Goal: Transaction & Acquisition: Purchase product/service

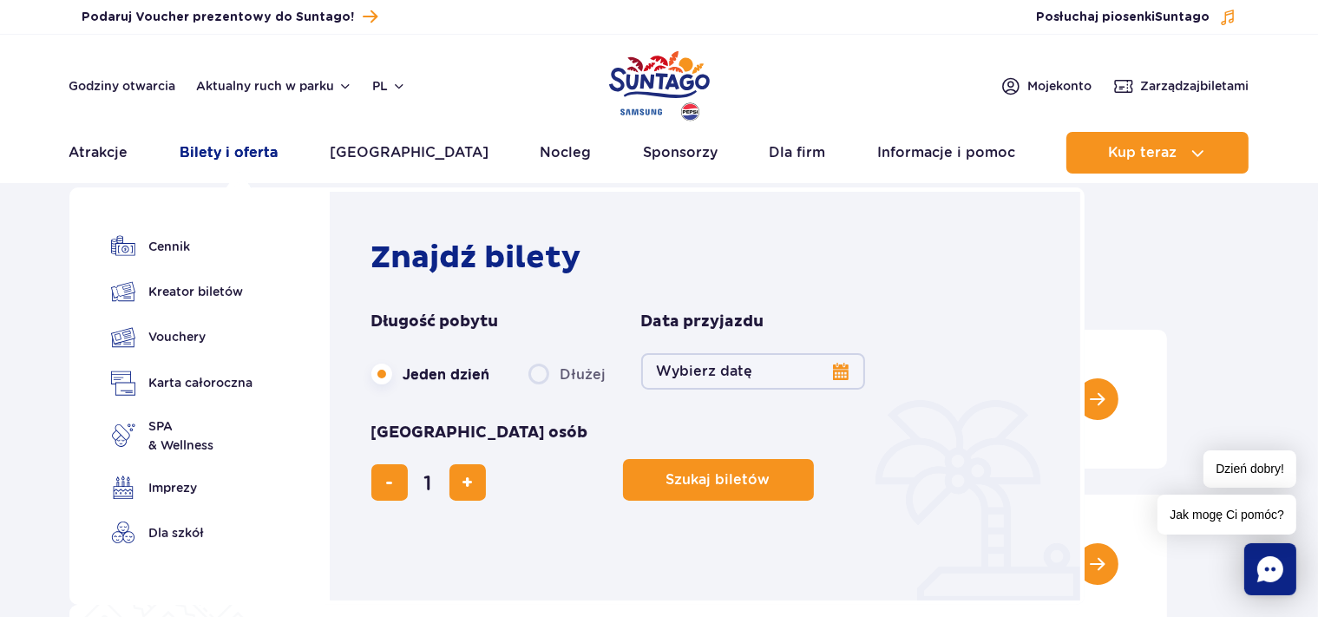
click at [245, 154] on link "Bilety i oferta" at bounding box center [229, 153] width 98 height 42
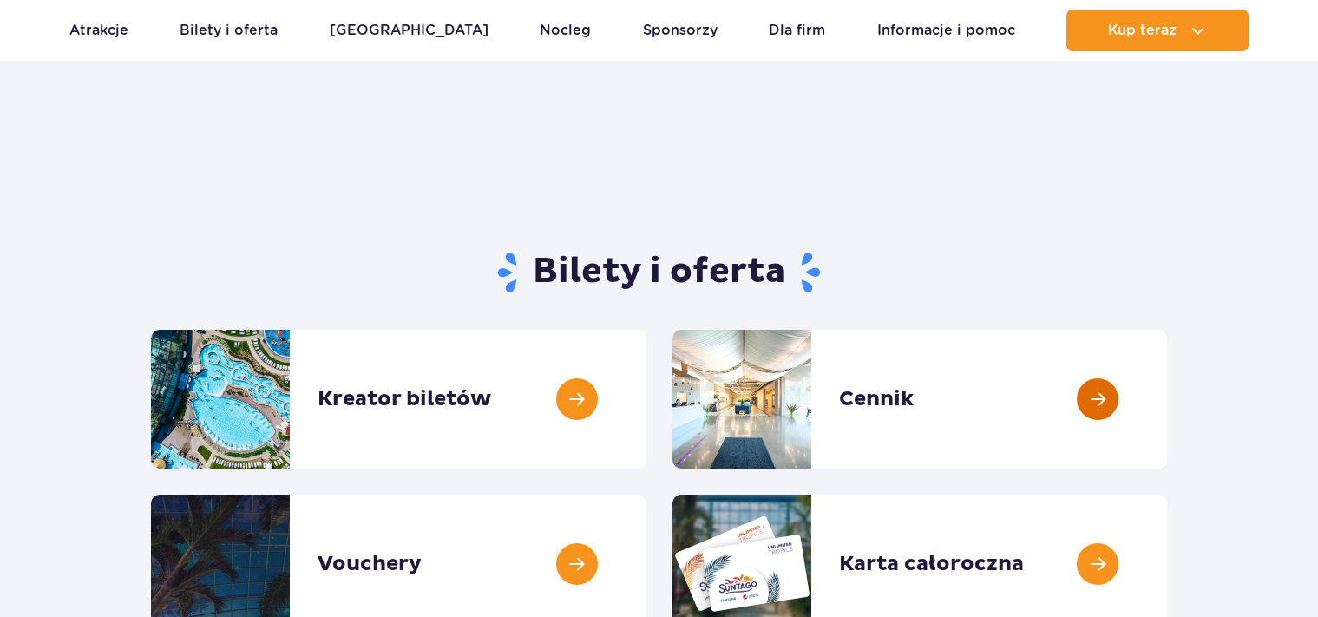
scroll to position [183, 0]
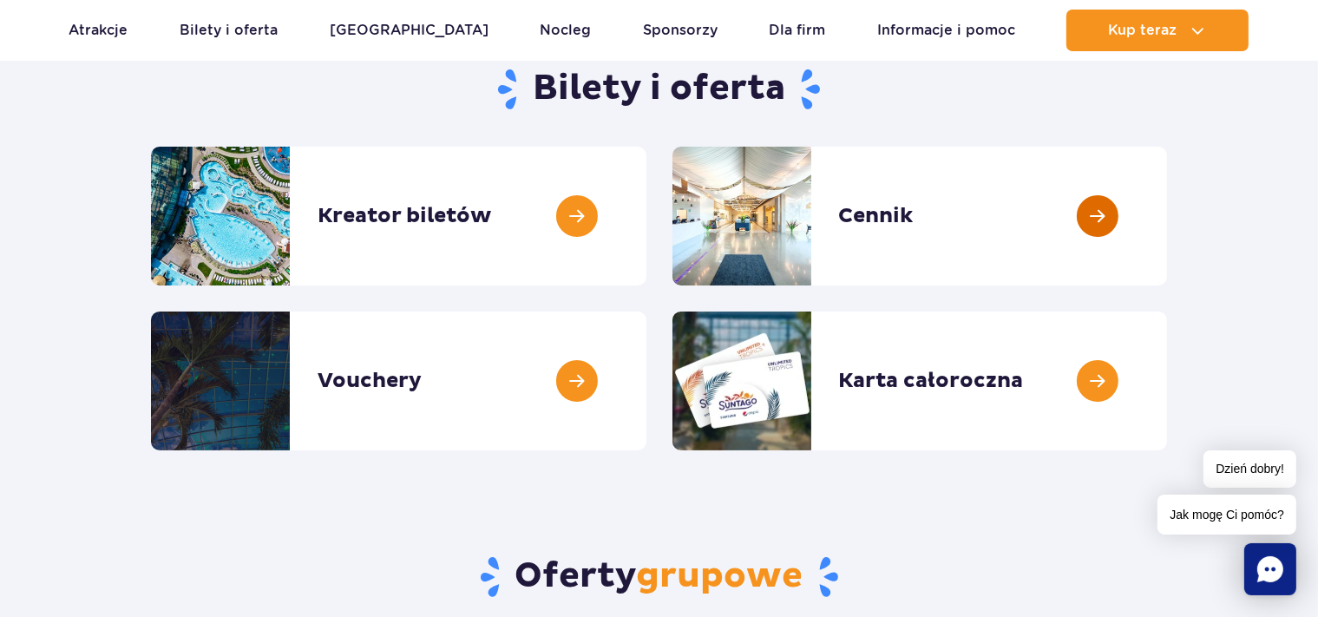
click at [1167, 213] on link at bounding box center [1167, 216] width 0 height 139
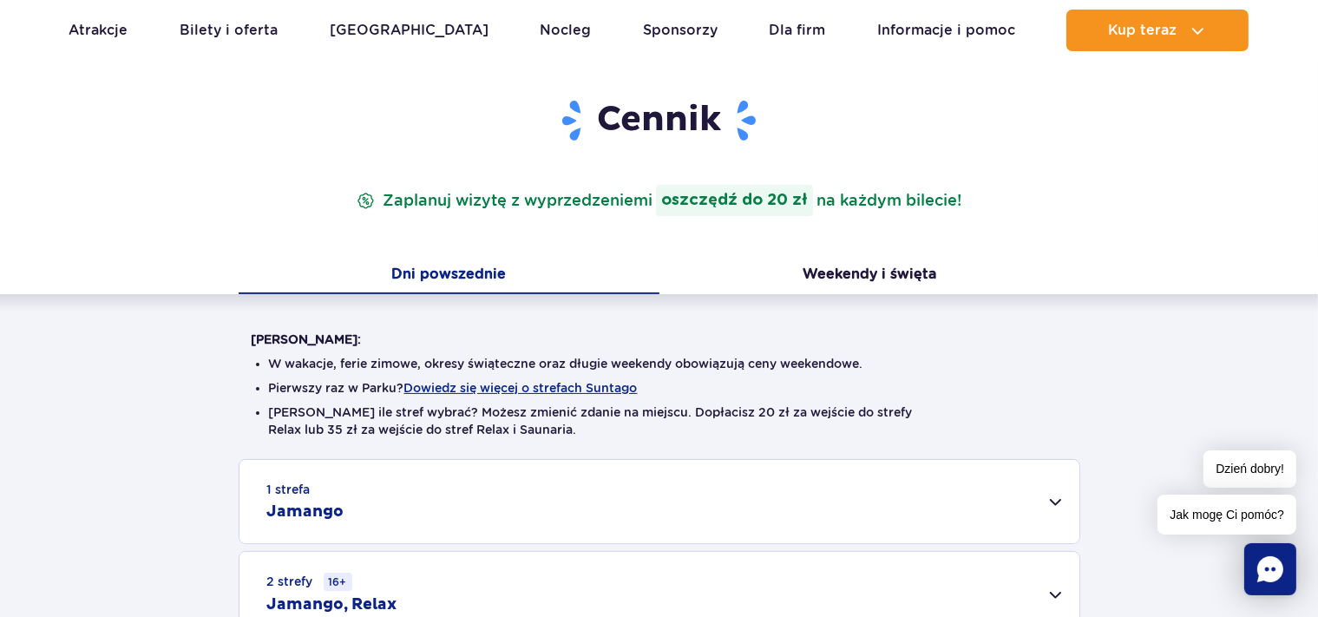
scroll to position [458, 0]
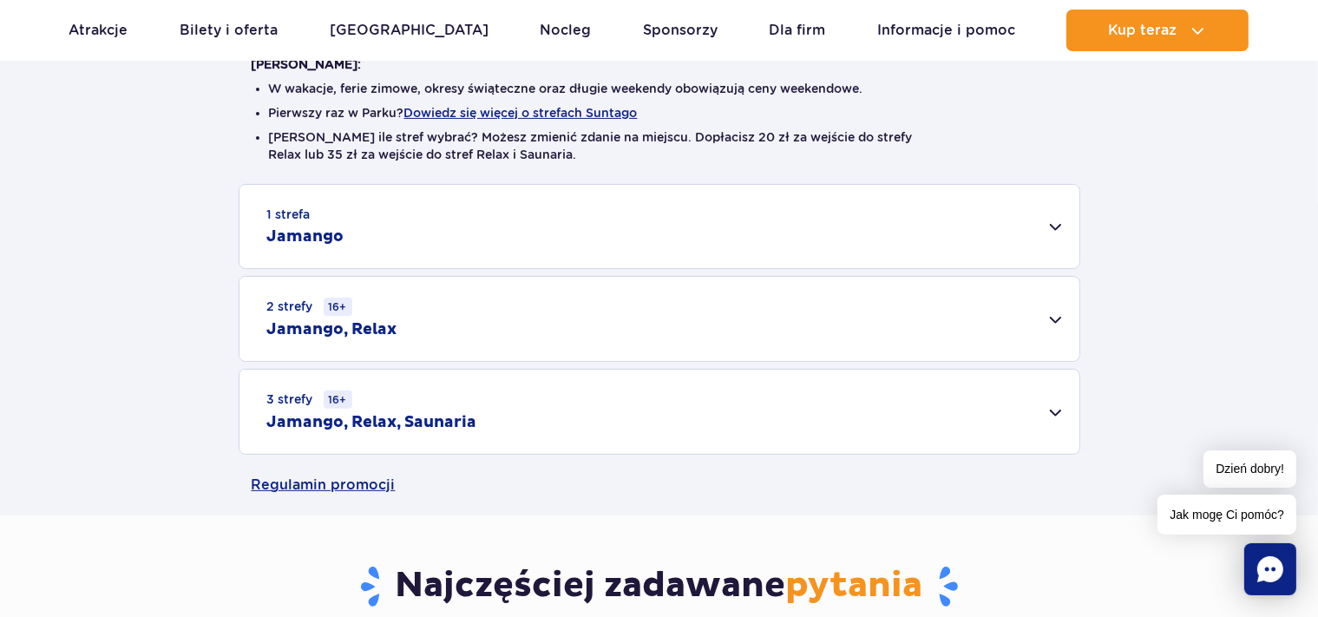
click at [395, 223] on div "1 strefa Jamango" at bounding box center [659, 226] width 840 height 83
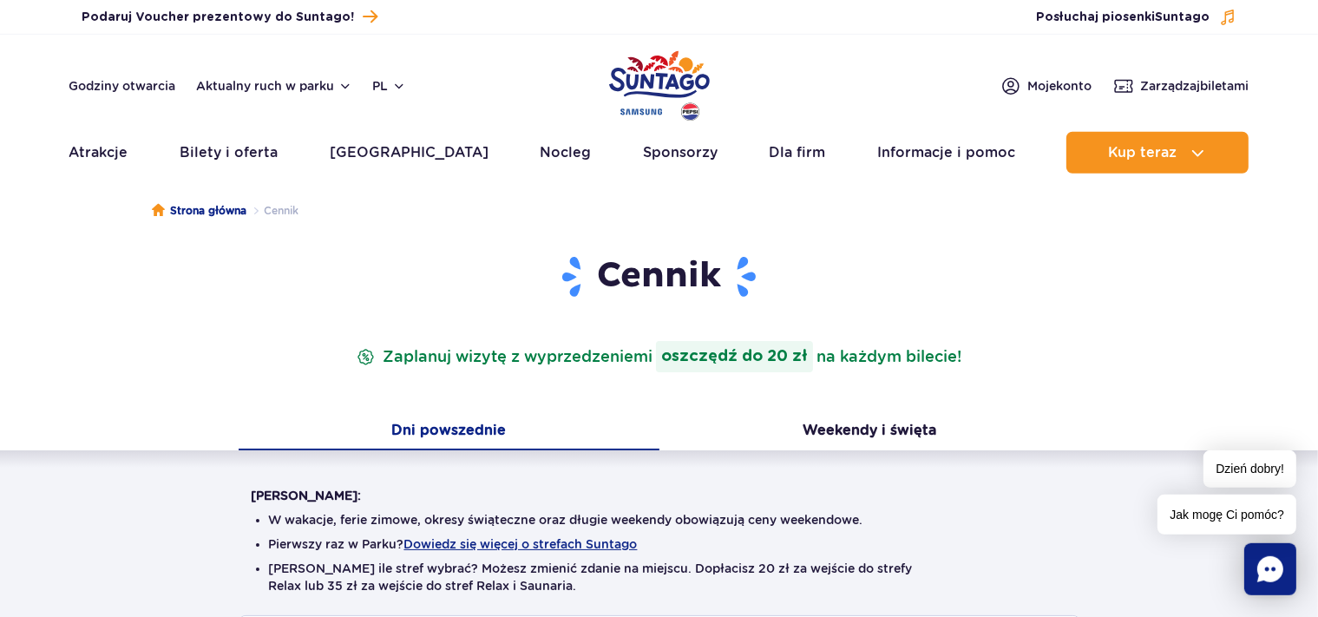
scroll to position [0, 0]
